Goal: Information Seeking & Learning: Learn about a topic

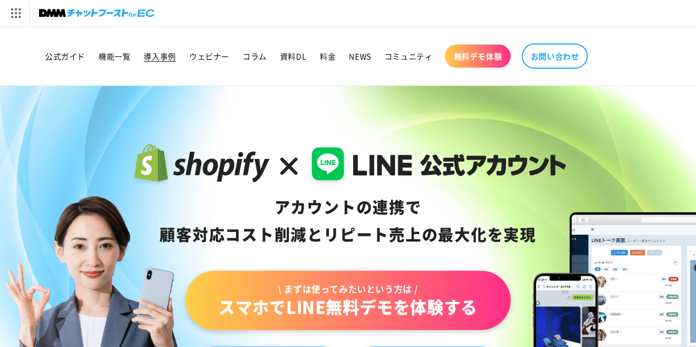
click at [165, 60] on span "導入事例" at bounding box center [160, 56] width 32 height 10
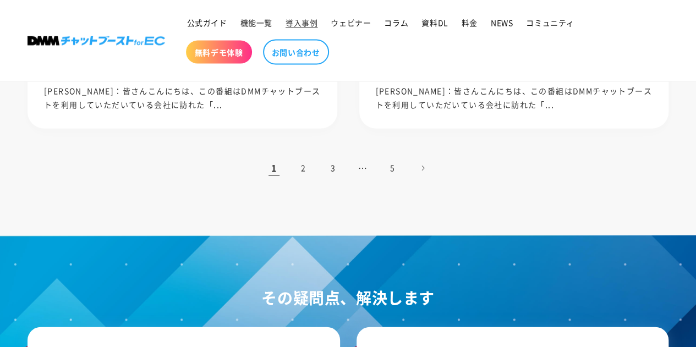
scroll to position [1211, 0]
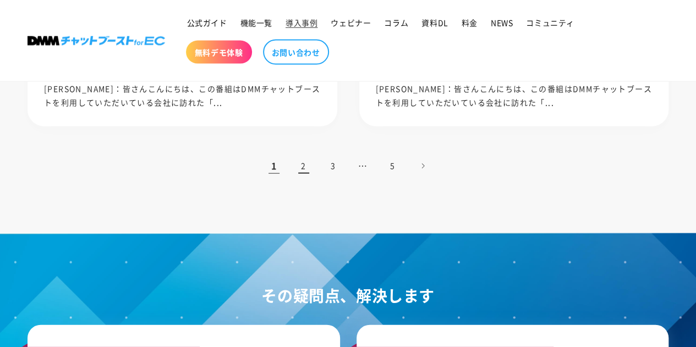
click at [302, 163] on link "2" at bounding box center [304, 166] width 24 height 24
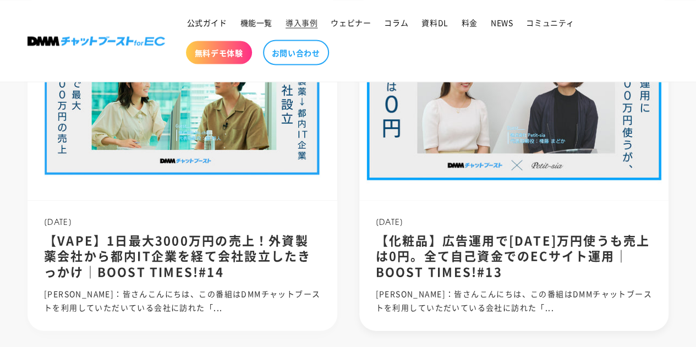
scroll to position [1101, 0]
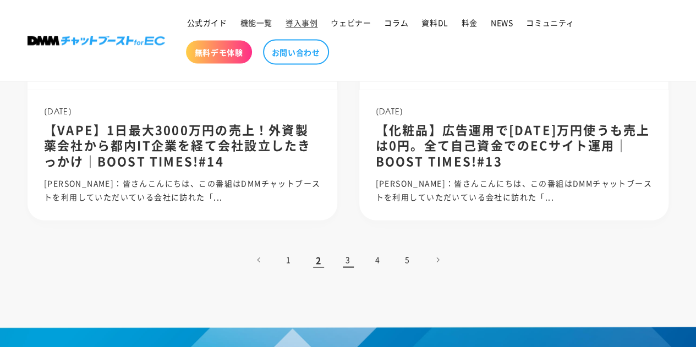
click at [344, 266] on link "3" at bounding box center [348, 260] width 24 height 24
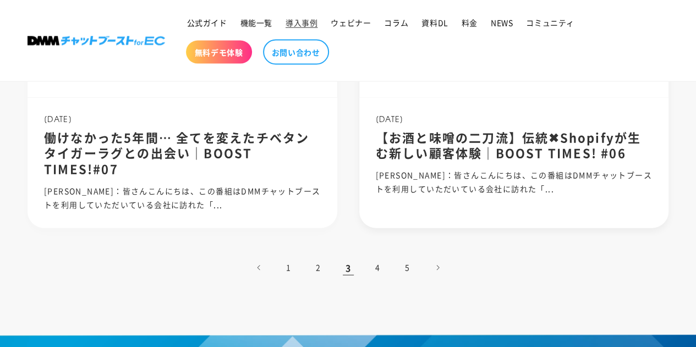
scroll to position [1101, 0]
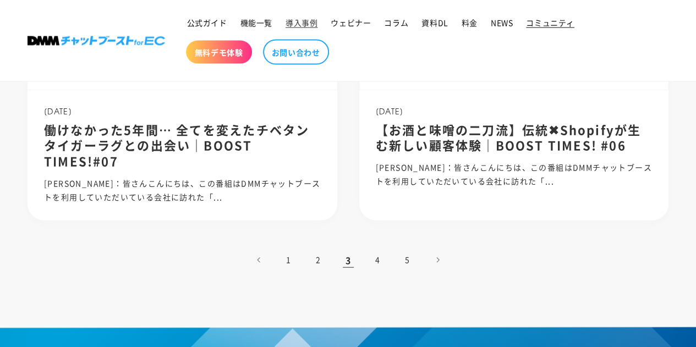
click at [534, 28] on span "コミュニティ" at bounding box center [550, 23] width 48 height 10
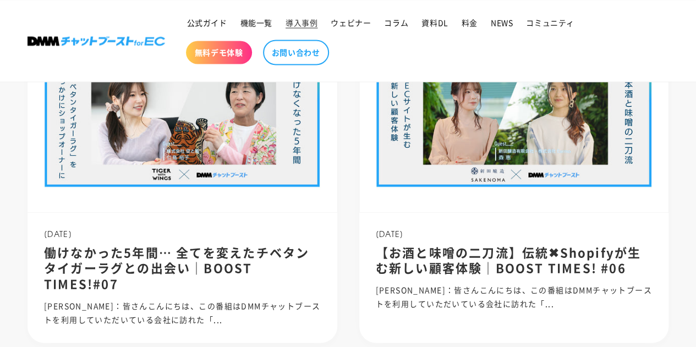
scroll to position [849, 0]
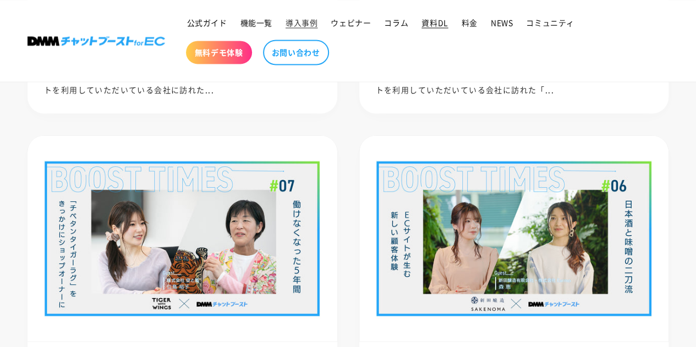
click at [426, 24] on span "資料DL" at bounding box center [435, 23] width 26 height 10
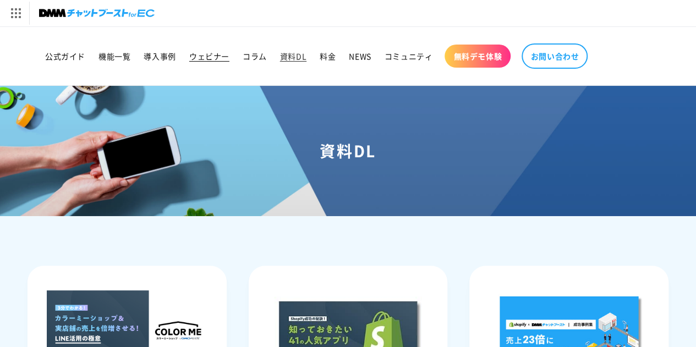
click at [222, 54] on span "ウェビナー" at bounding box center [209, 56] width 40 height 10
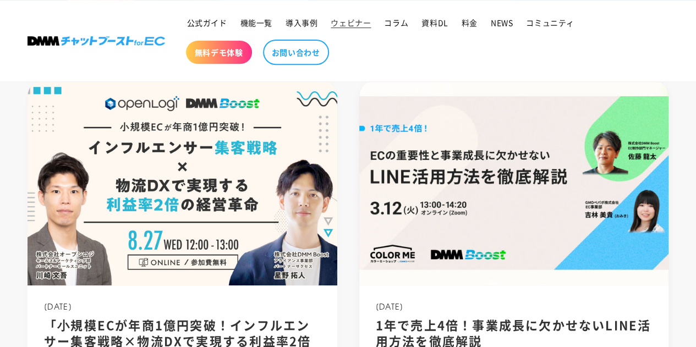
scroll to position [241, 0]
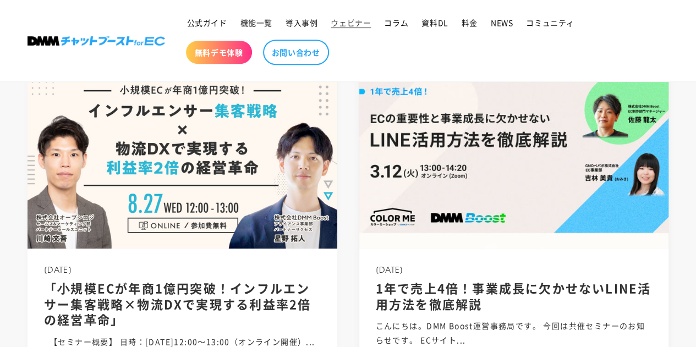
click at [474, 266] on header "2024.02.28 1年で売上4倍！事業成長に欠かせないLINE活用方法を徹底解説" at bounding box center [514, 288] width 277 height 47
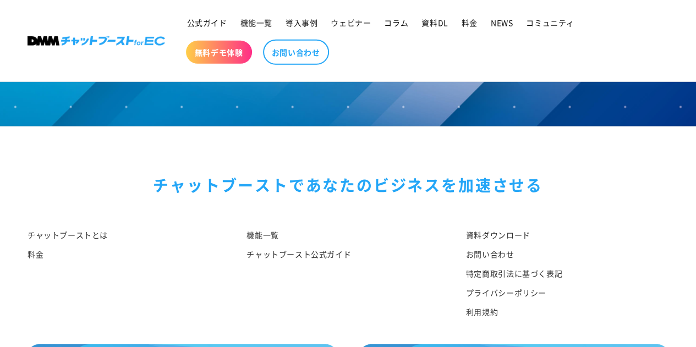
scroll to position [1762, 0]
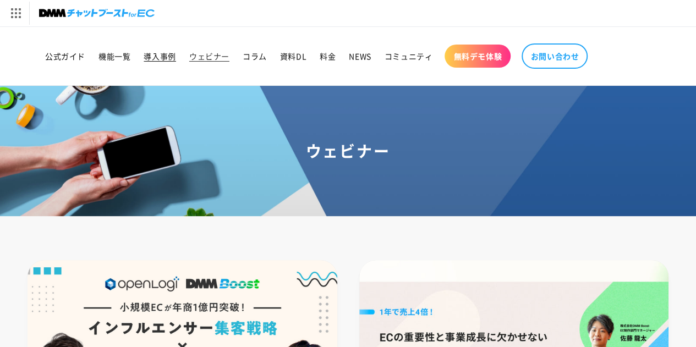
click at [168, 58] on span "導入事例" at bounding box center [160, 56] width 32 height 10
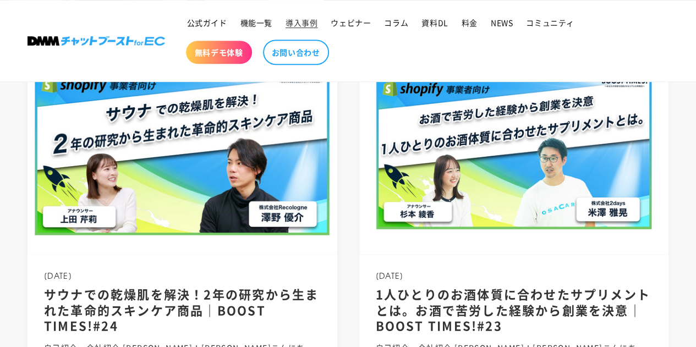
scroll to position [165, 0]
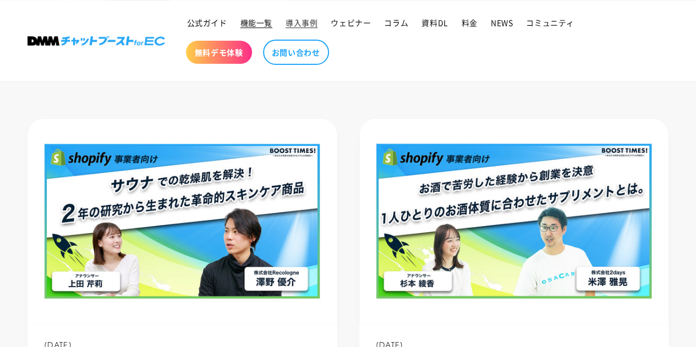
click at [260, 18] on span "機能一覧" at bounding box center [257, 23] width 32 height 10
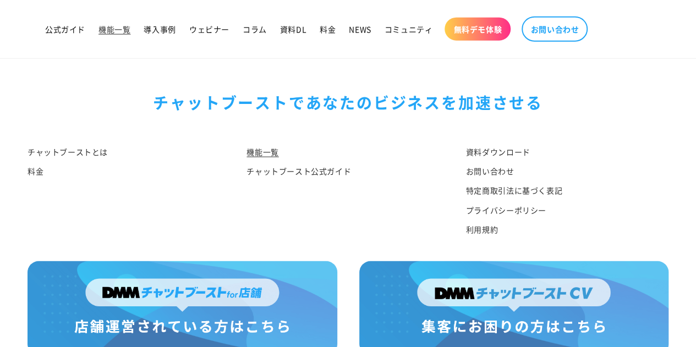
scroll to position [5563, 0]
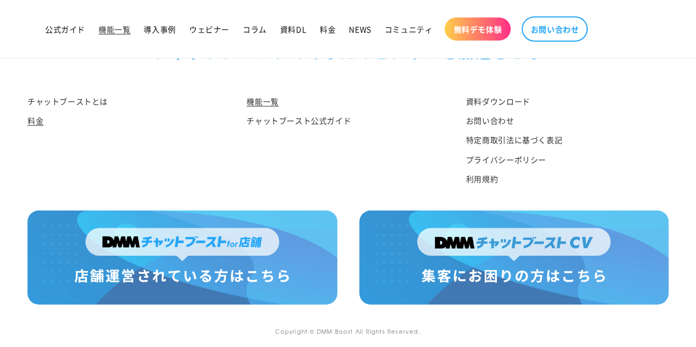
click at [40, 117] on link "料金" at bounding box center [36, 120] width 16 height 19
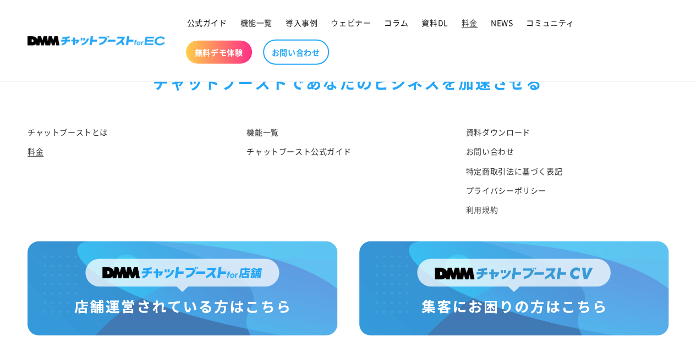
scroll to position [1456, 0]
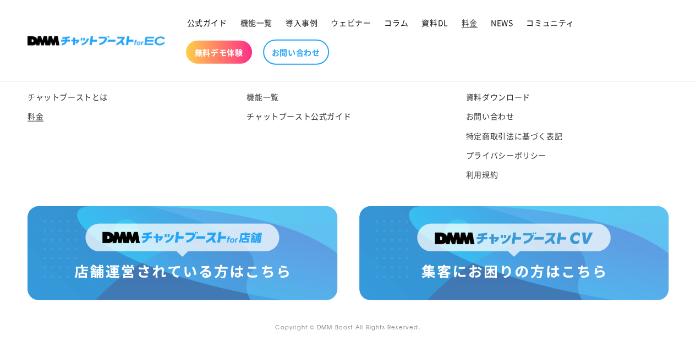
click at [504, 270] on img at bounding box center [514, 253] width 310 height 94
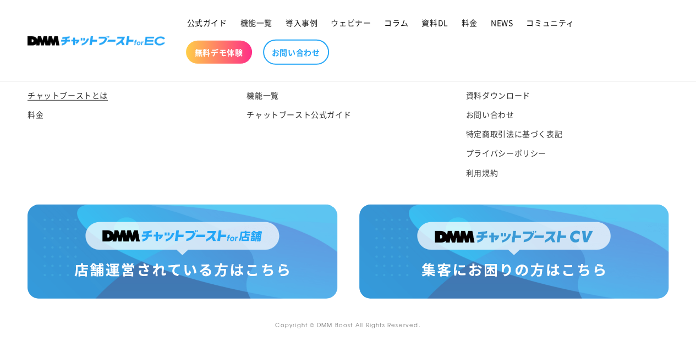
scroll to position [5797, 0]
click at [492, 246] on img at bounding box center [514, 252] width 310 height 94
